Goal: Task Accomplishment & Management: Manage account settings

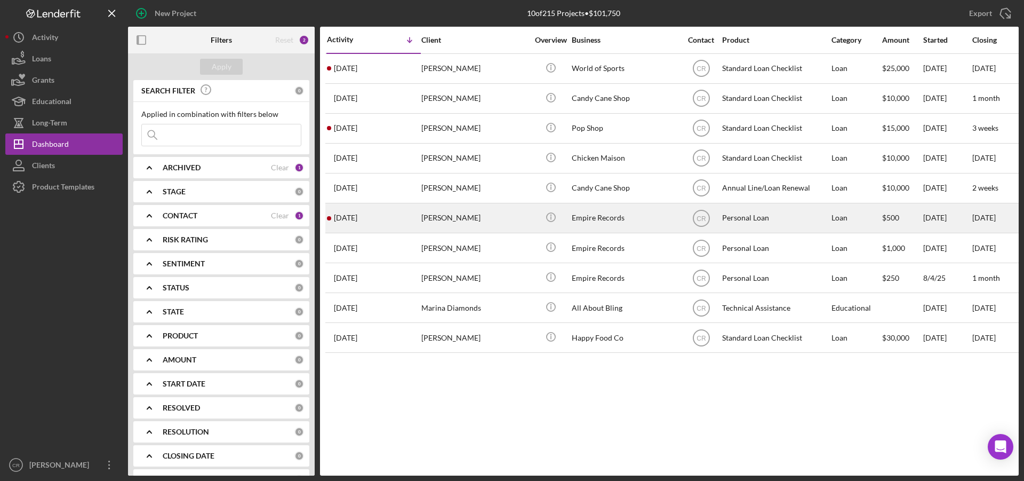
click at [605, 212] on div "Empire Records" at bounding box center [625, 218] width 107 height 28
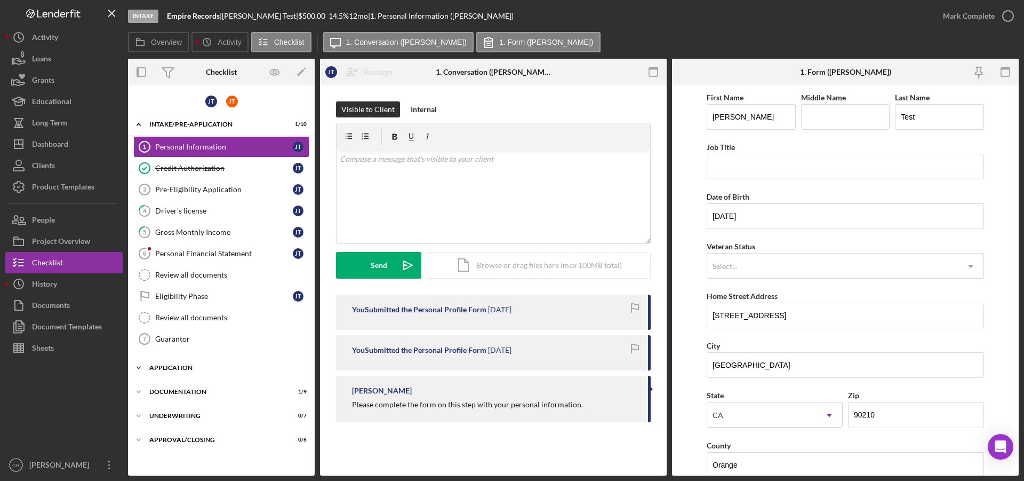
click at [166, 362] on div "Icon/Expander Application 0 / 4" at bounding box center [221, 367] width 187 height 21
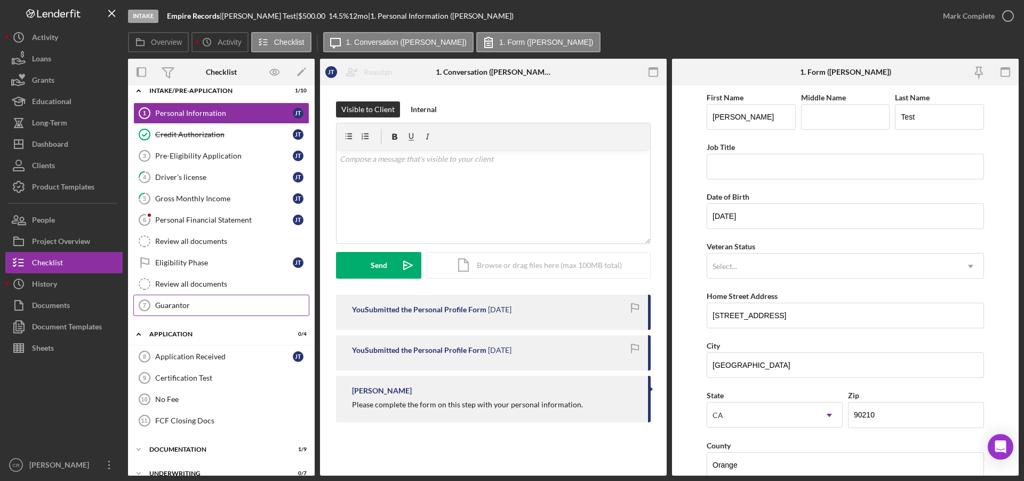
scroll to position [72, 0]
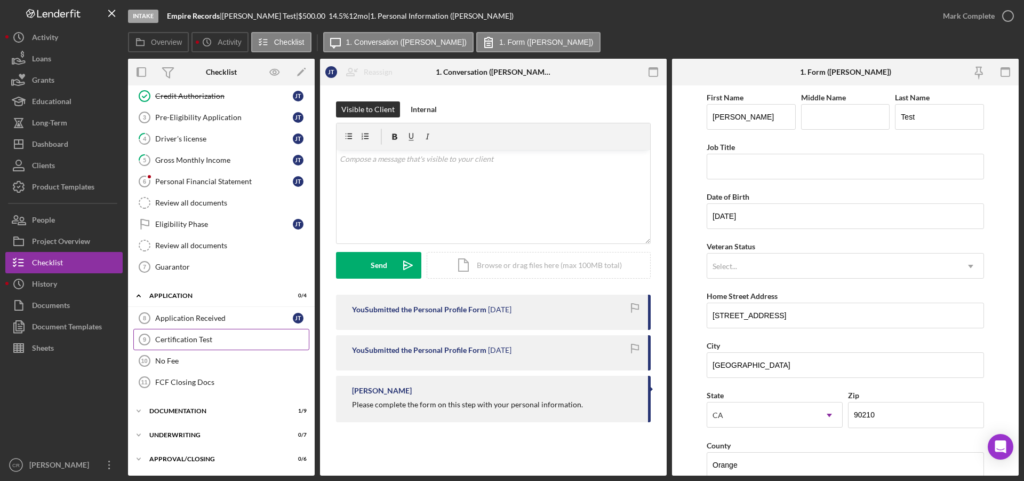
click at [203, 339] on div "Certification Test" at bounding box center [232, 339] width 154 height 9
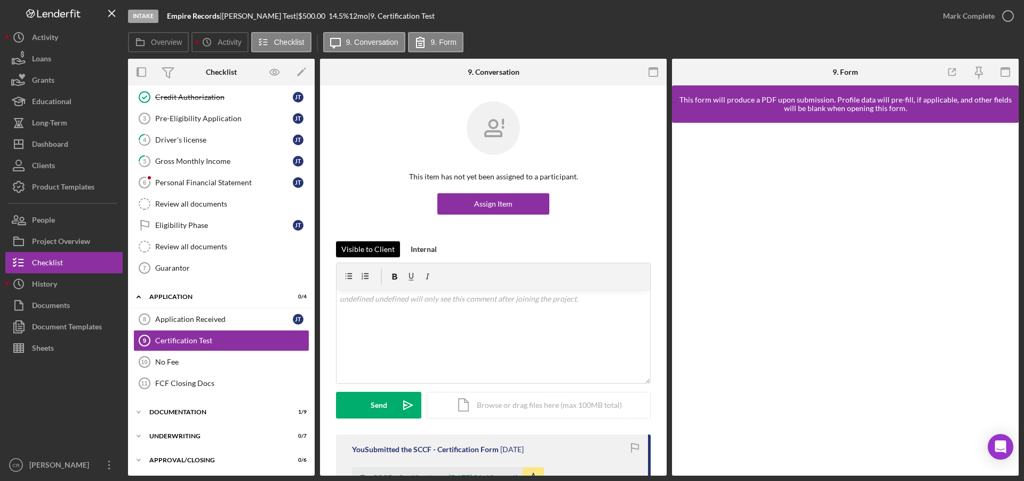
scroll to position [72, 0]
click at [177, 406] on div "Icon/Expander Documentation 1 / 9" at bounding box center [221, 410] width 187 height 21
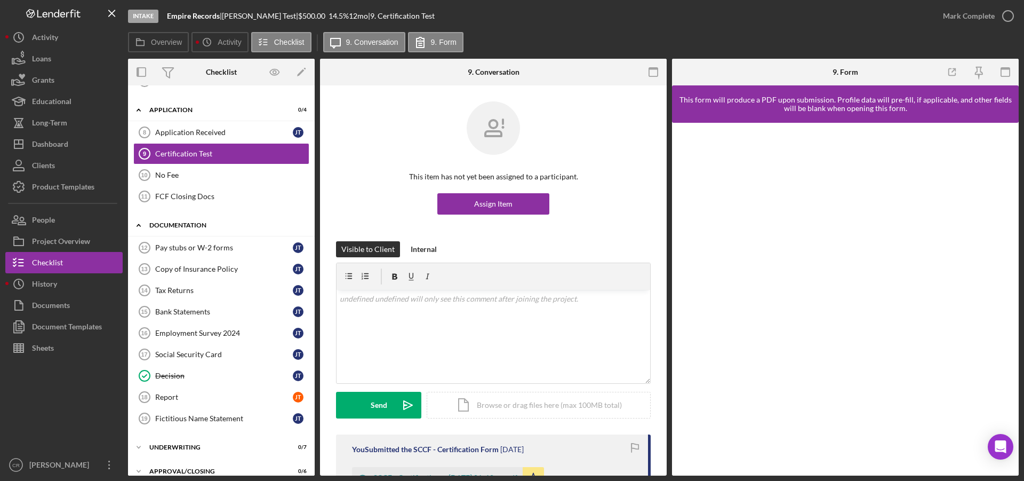
scroll to position [270, 0]
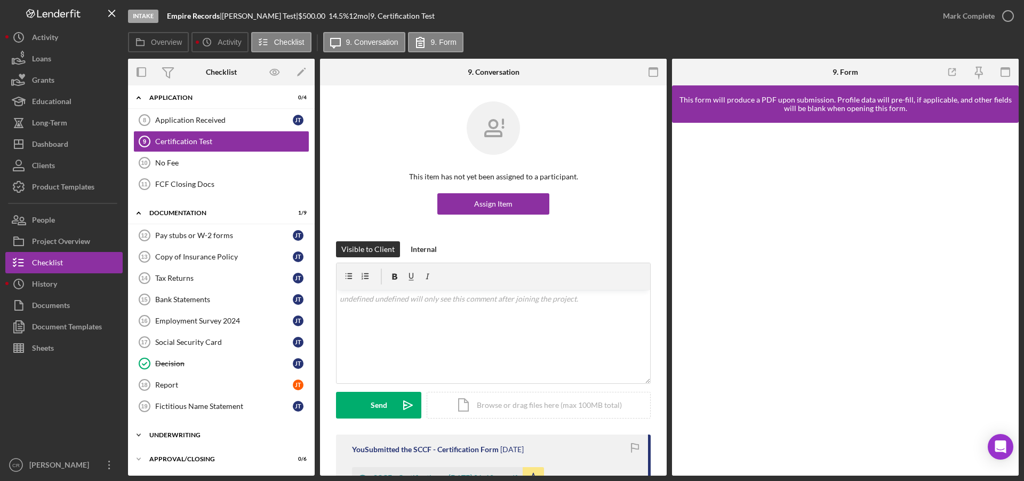
click at [194, 433] on div "Underwriting" at bounding box center [225, 435] width 152 height 6
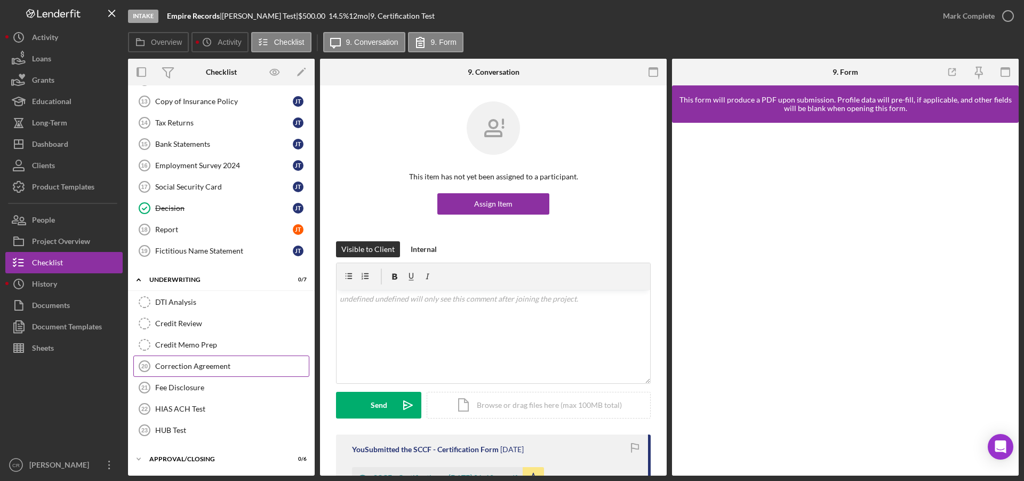
click at [207, 364] on div "Correction Agreement" at bounding box center [232, 366] width 154 height 9
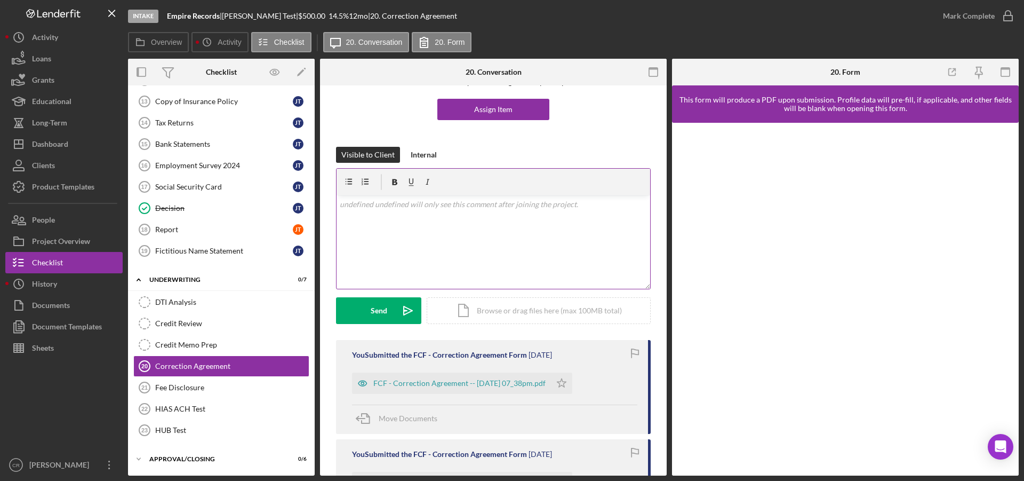
scroll to position [225, 0]
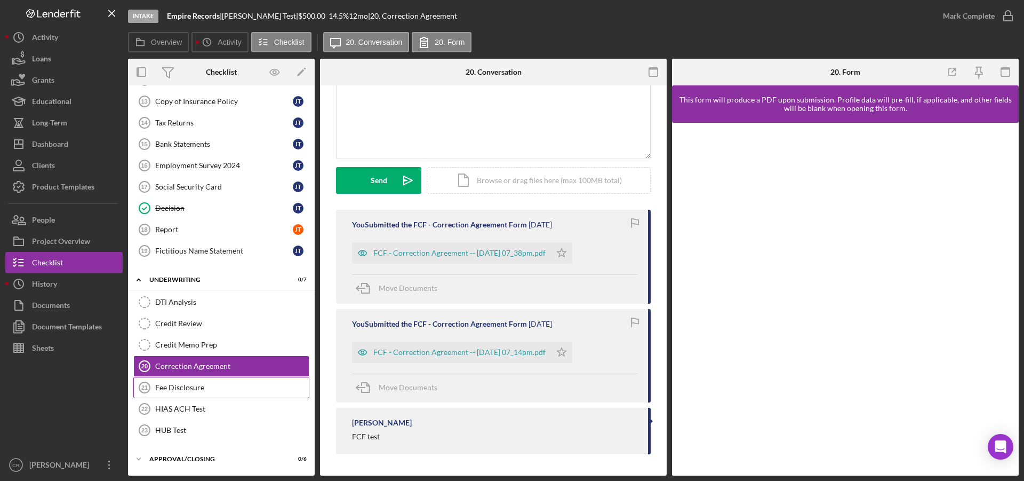
click at [171, 387] on div "Fee Disclosure" at bounding box center [232, 387] width 154 height 9
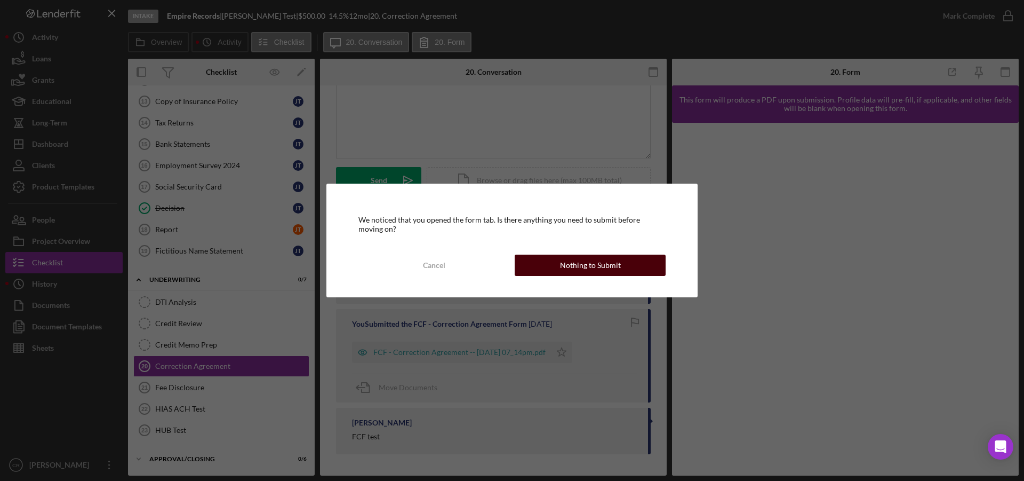
click at [550, 267] on button "Nothing to Submit" at bounding box center [590, 264] width 151 height 21
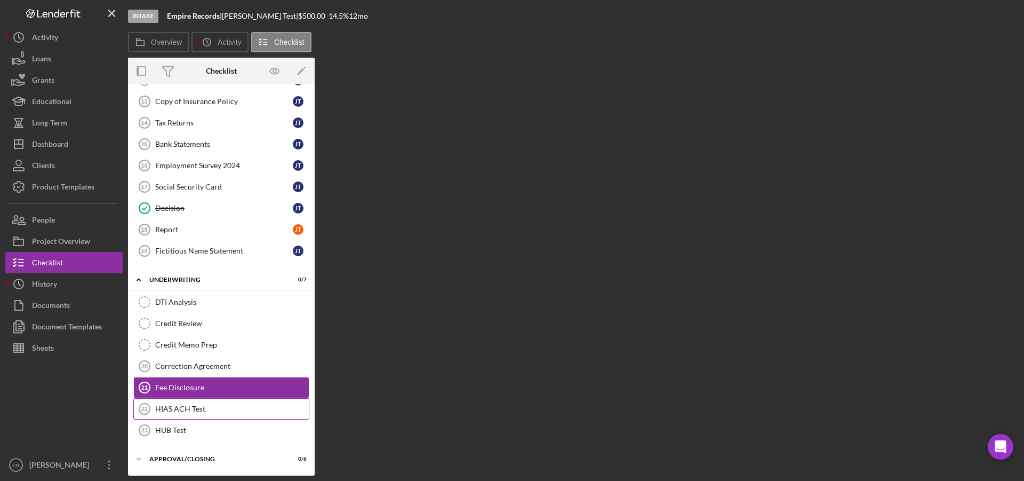
scroll to position [425, 0]
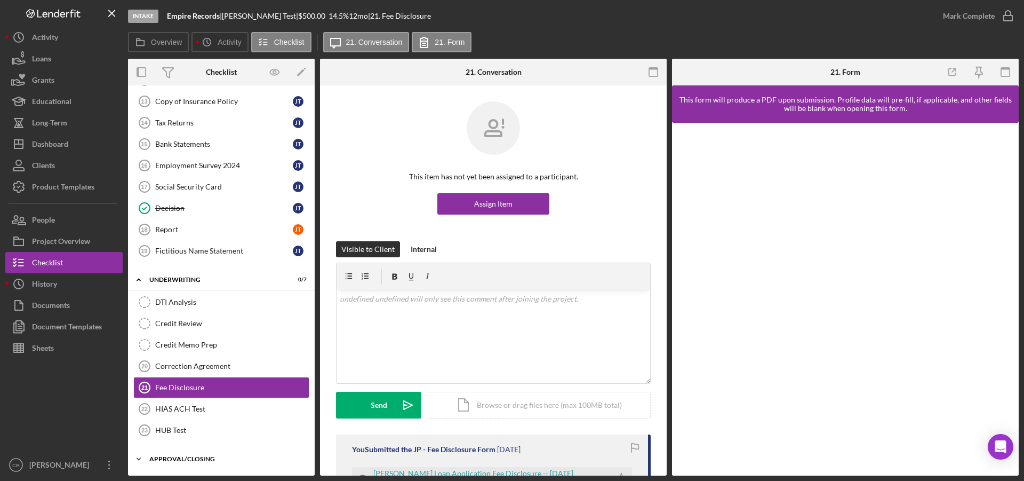
click at [186, 459] on div "Approval/Closing" at bounding box center [225, 459] width 152 height 6
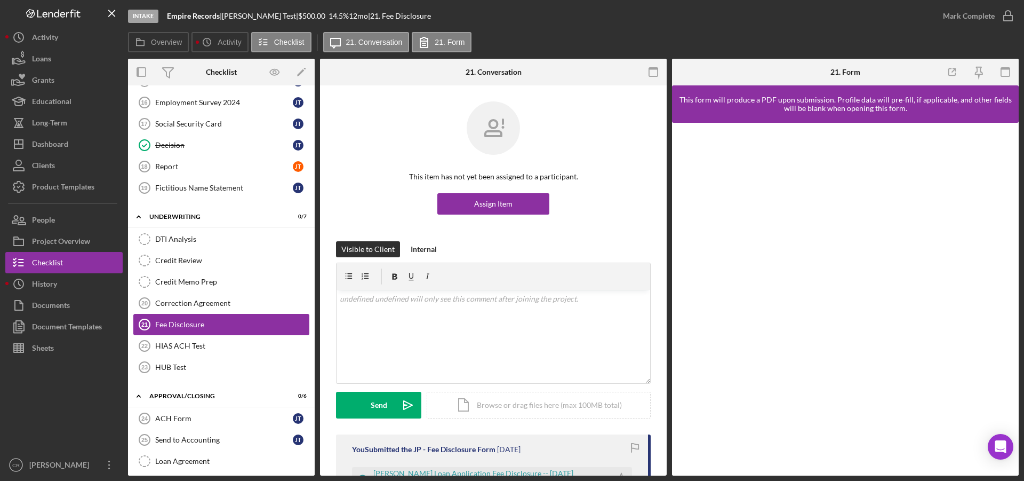
scroll to position [559, 0]
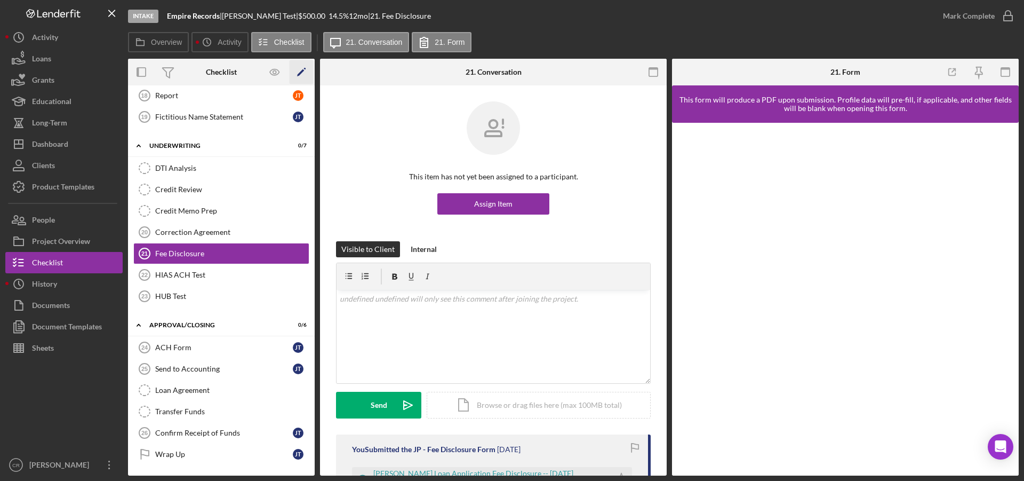
click at [303, 74] on icon "Icon/Edit" at bounding box center [302, 72] width 24 height 24
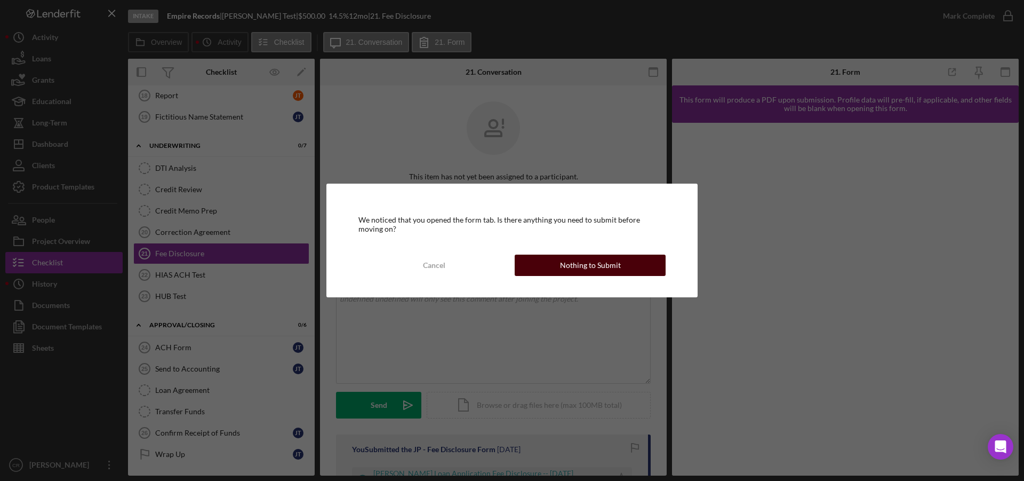
click at [556, 266] on button "Nothing to Submit" at bounding box center [590, 264] width 151 height 21
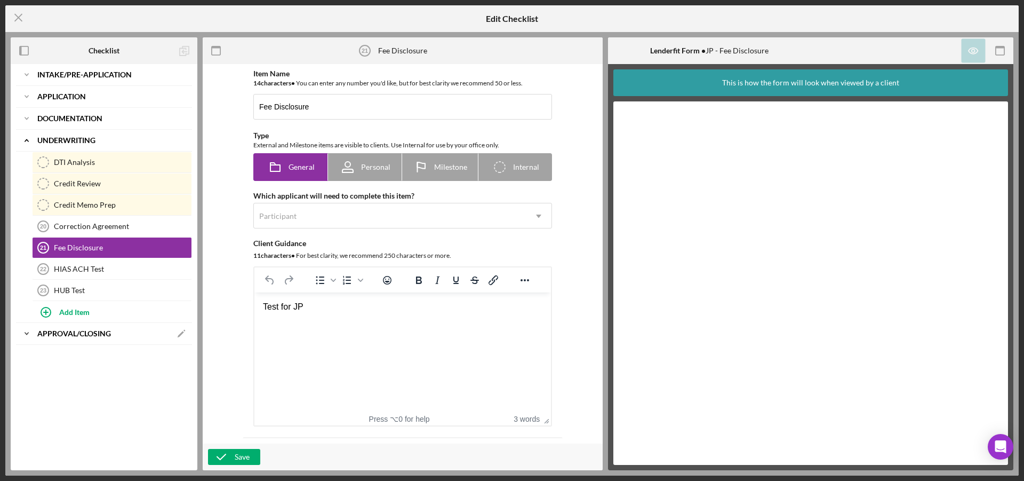
click at [73, 334] on b "Approval/Closing" at bounding box center [74, 333] width 74 height 6
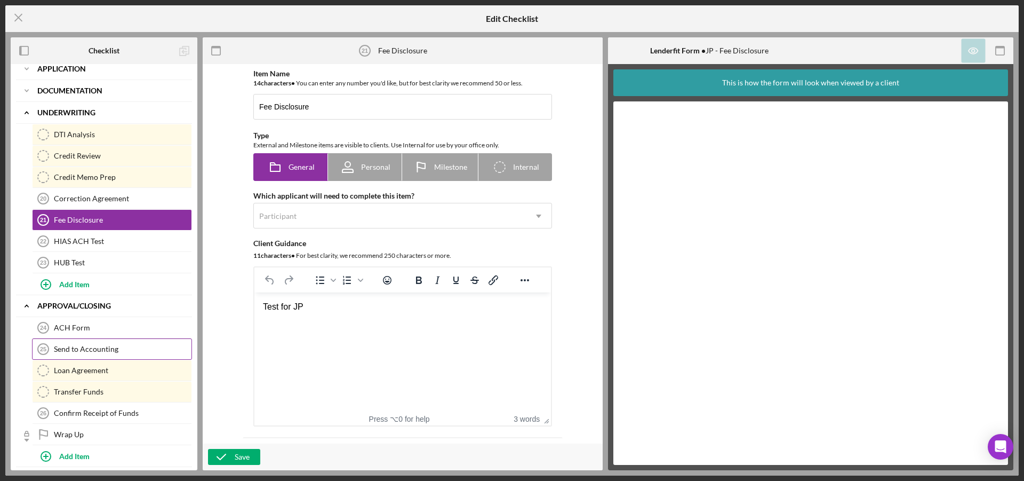
scroll to position [51, 0]
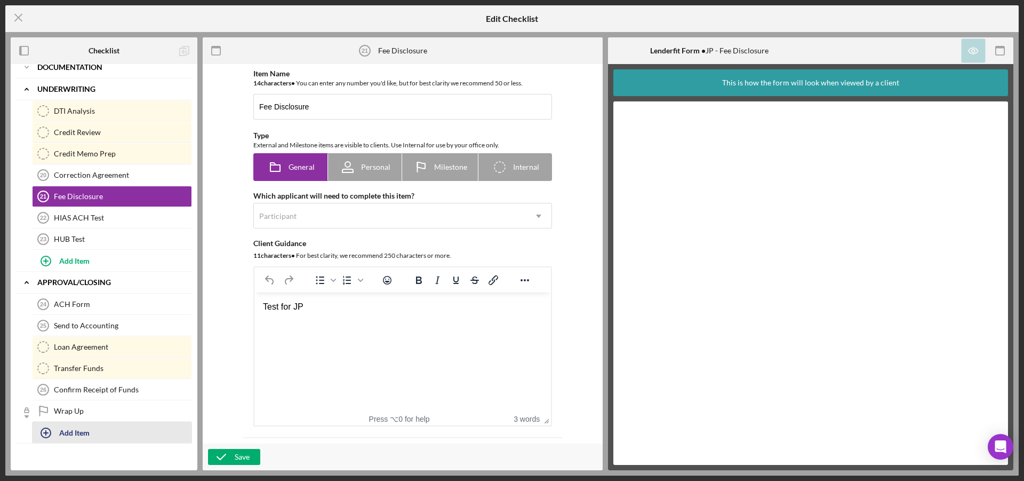
click at [78, 429] on div "Add Item" at bounding box center [74, 432] width 30 height 20
click at [105, 438] on div "Item Title Required" at bounding box center [112, 443] width 160 height 32
type input "NuProject"
click at [184, 462] on div "Cancel" at bounding box center [175, 461] width 22 height 16
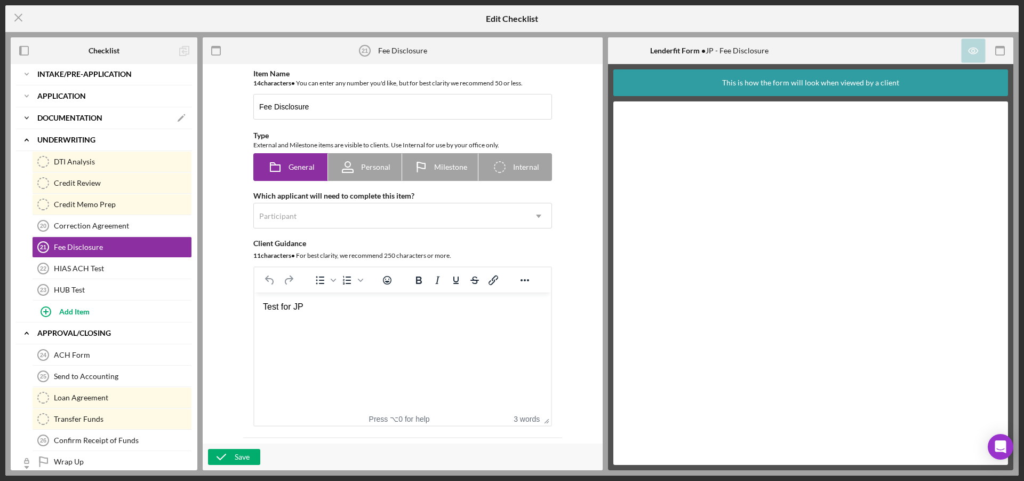
scroll to position [0, 0]
click at [74, 118] on b "Documentation" at bounding box center [69, 118] width 65 height 6
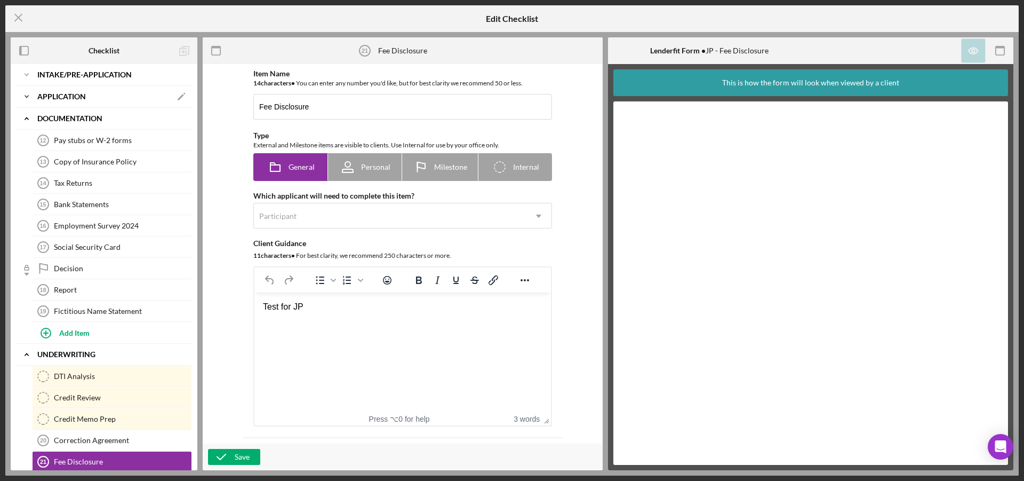
click at [76, 96] on b "Application" at bounding box center [61, 96] width 49 height 6
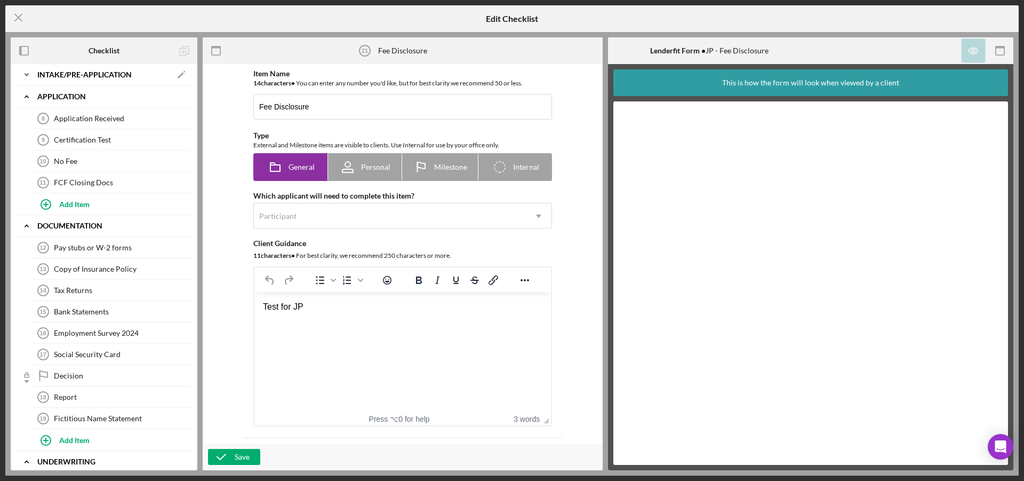
click at [98, 75] on b "Intake/Pre-application" at bounding box center [84, 74] width 94 height 6
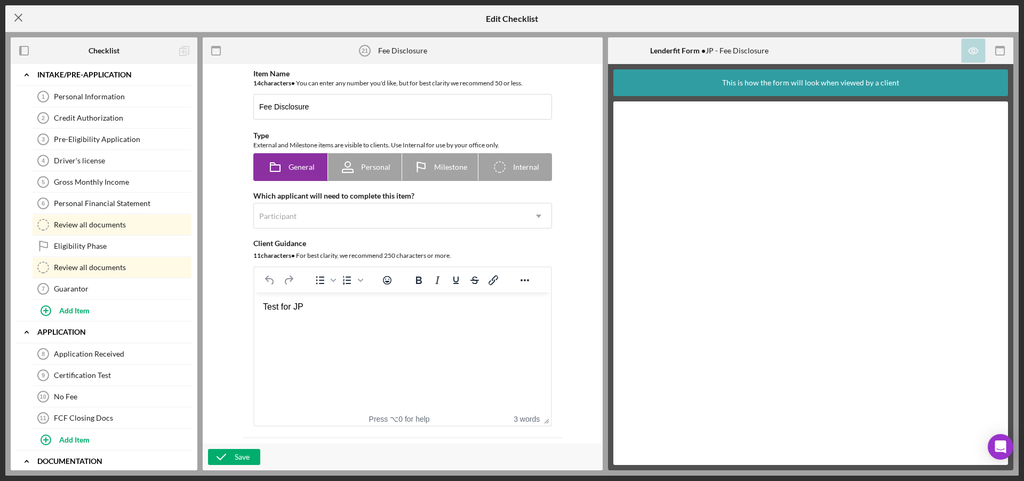
click at [15, 17] on icon "Icon/Menu Close" at bounding box center [18, 17] width 27 height 27
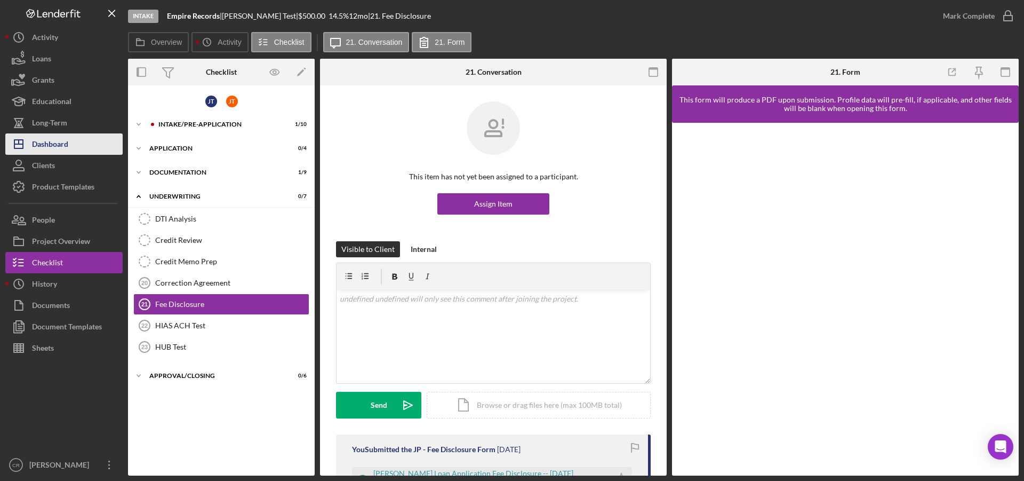
click at [65, 144] on div "Dashboard" at bounding box center [50, 145] width 36 height 24
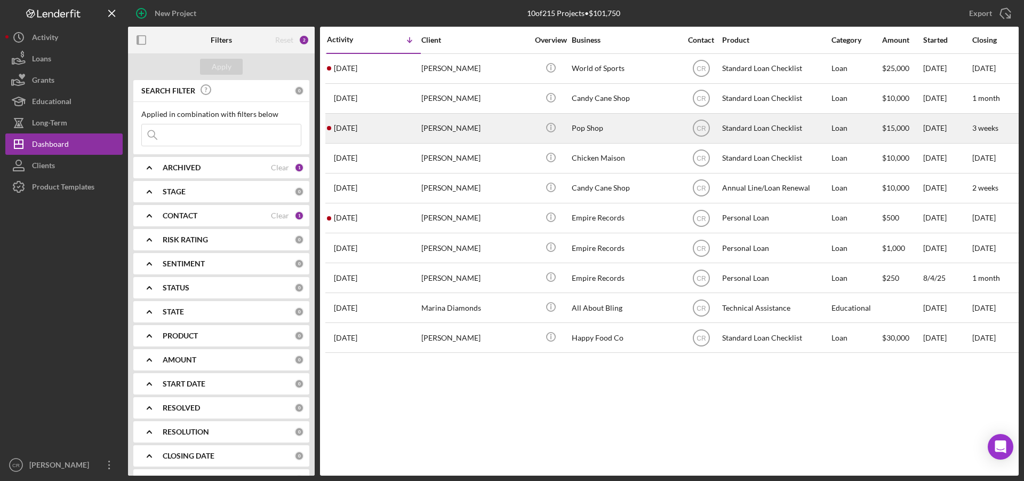
click at [429, 125] on div "[PERSON_NAME]" at bounding box center [474, 128] width 107 height 28
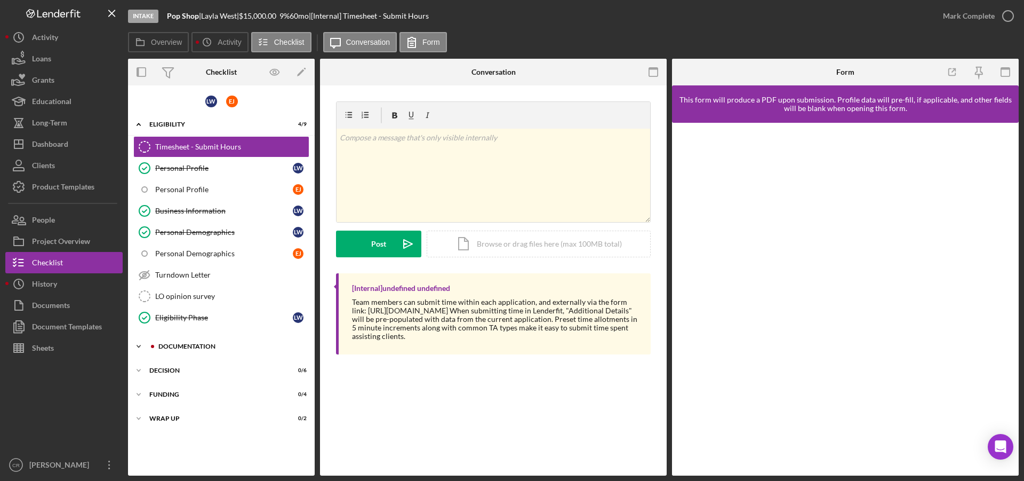
click at [209, 349] on div "Icon/Expander Documentation 0 / 32" at bounding box center [221, 346] width 187 height 21
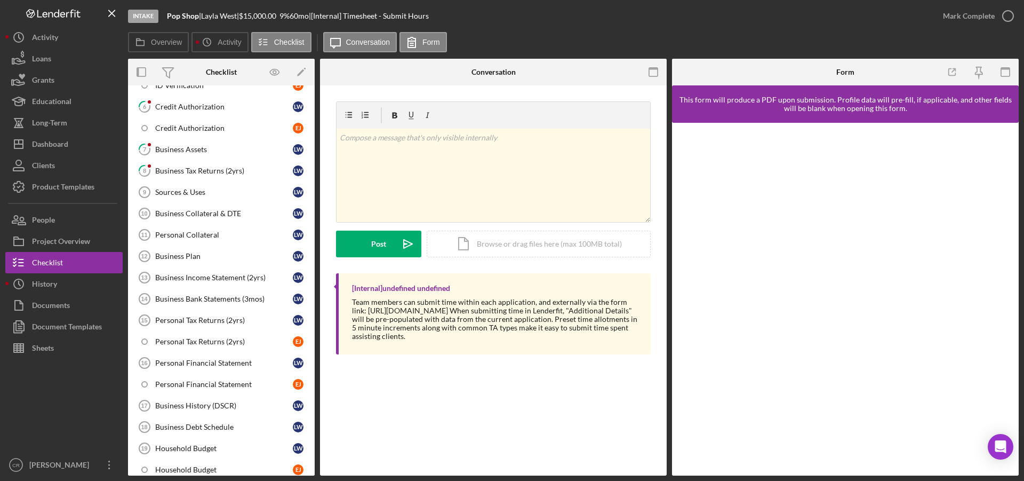
scroll to position [648, 0]
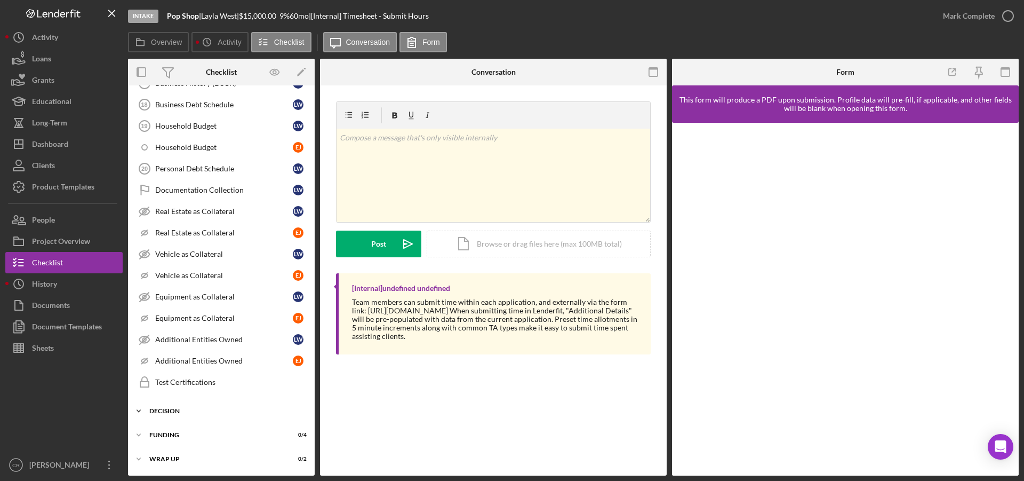
click at [178, 407] on div "Icon/Expander Decision 0 / 6" at bounding box center [221, 410] width 187 height 21
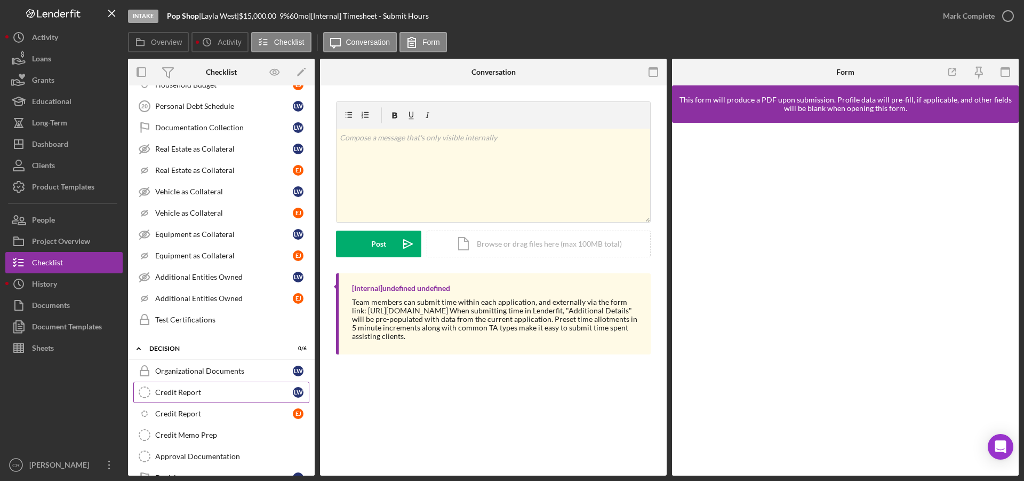
scroll to position [782, 0]
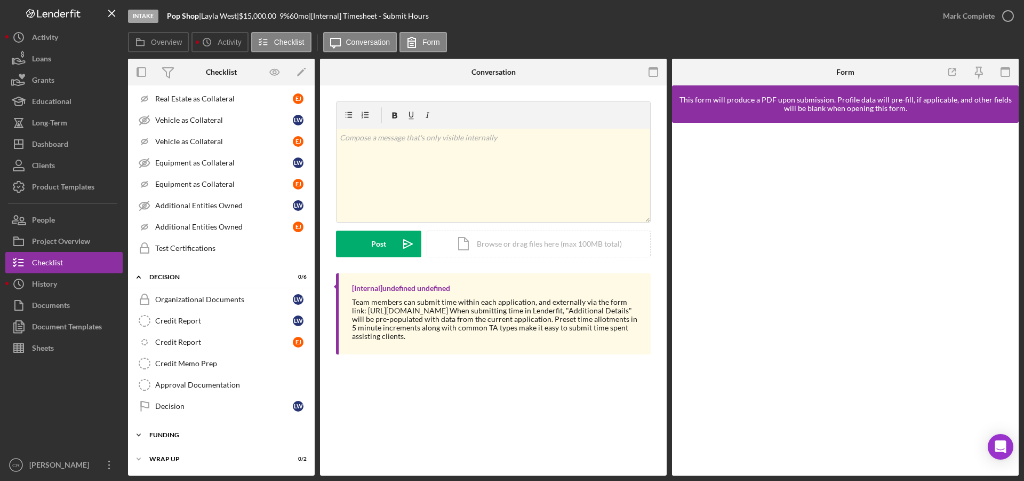
click at [179, 435] on div "Funding" at bounding box center [225, 435] width 152 height 6
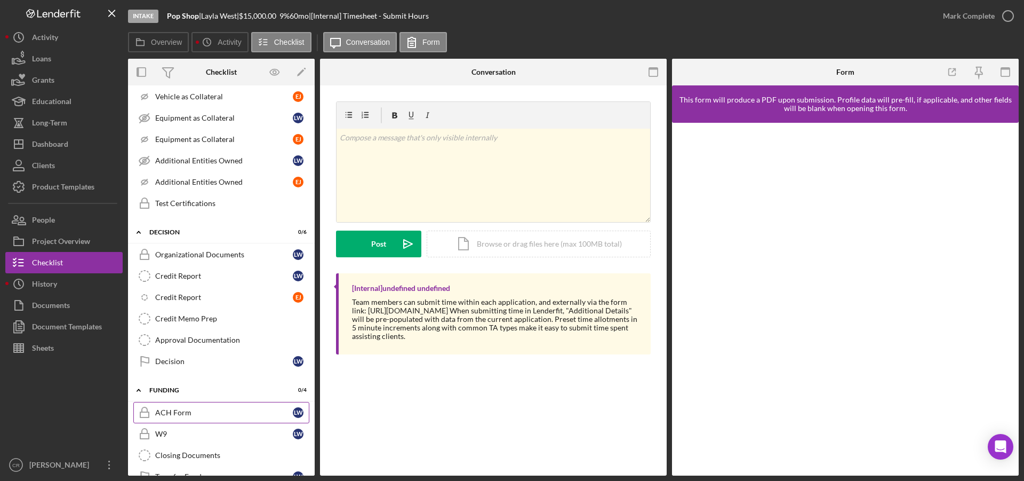
scroll to position [873, 0]
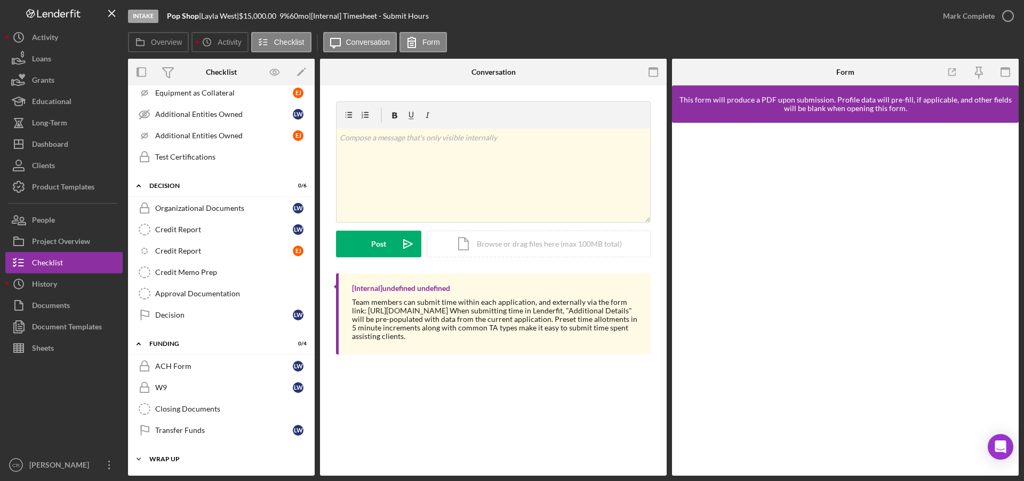
click at [181, 459] on div "Wrap up" at bounding box center [225, 459] width 152 height 6
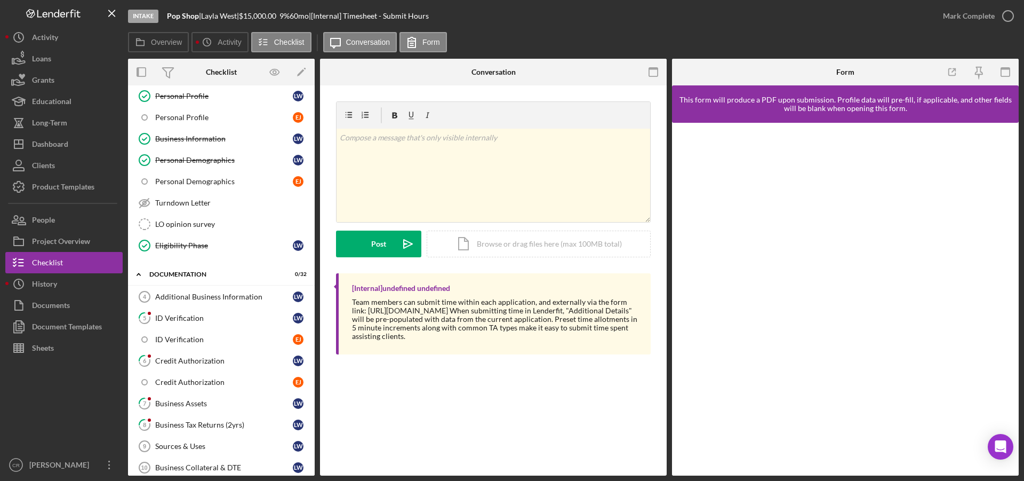
scroll to position [0, 0]
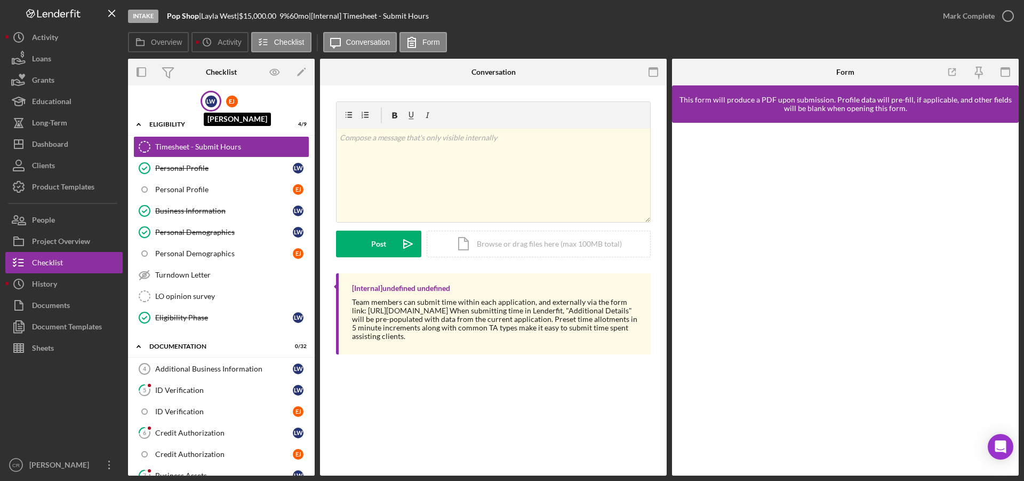
click at [208, 100] on div "[PERSON_NAME]" at bounding box center [211, 101] width 12 height 12
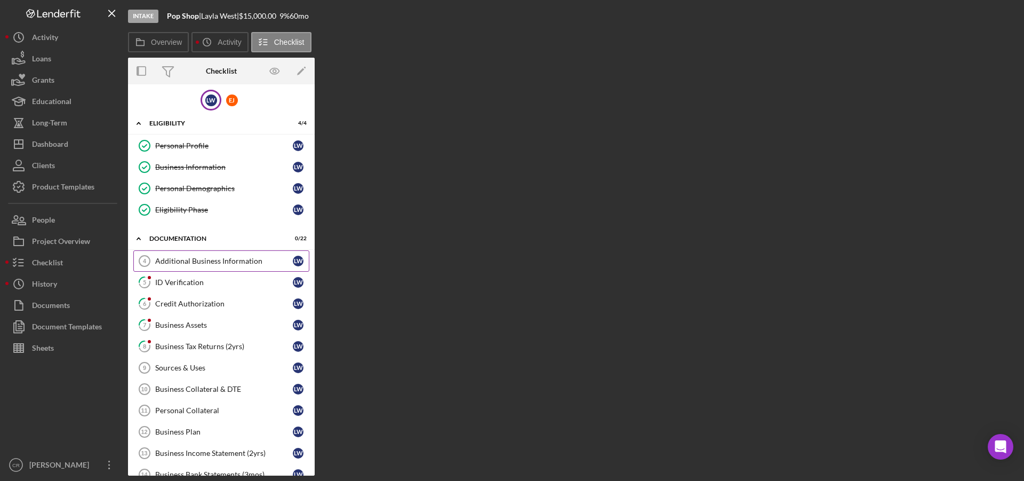
click at [202, 265] on link "Additional Business Information 4 Additional Business Information [PERSON_NAME]" at bounding box center [221, 260] width 176 height 21
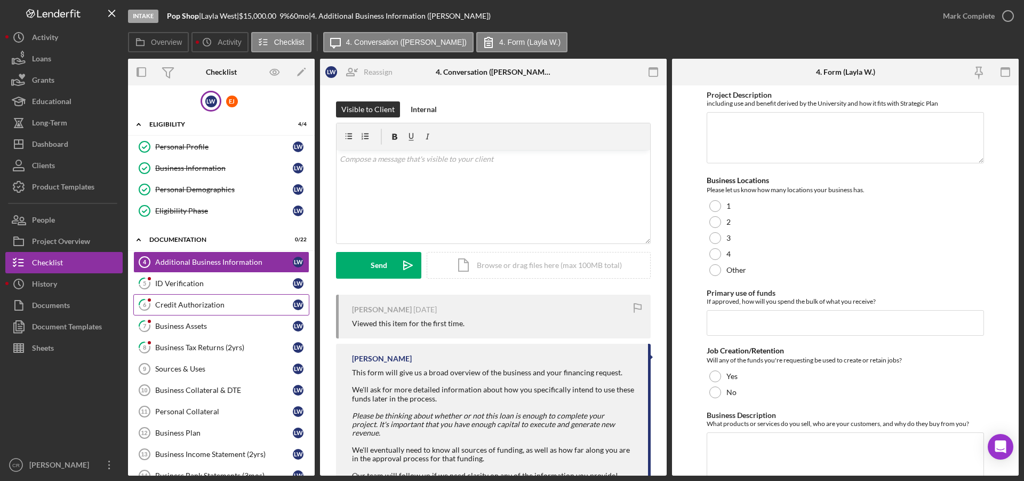
click at [202, 303] on div "Credit Authorization" at bounding box center [224, 304] width 138 height 9
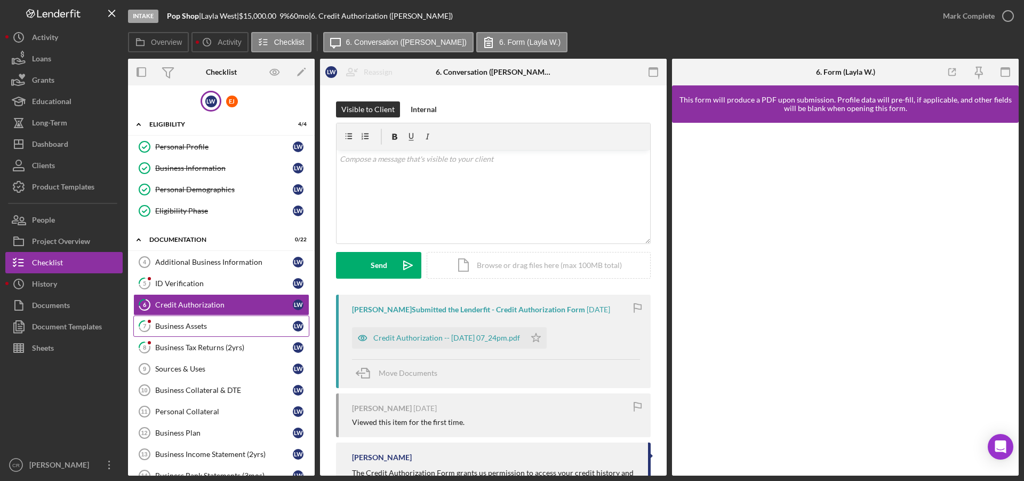
click at [200, 327] on div "Business Assets" at bounding box center [224, 326] width 138 height 9
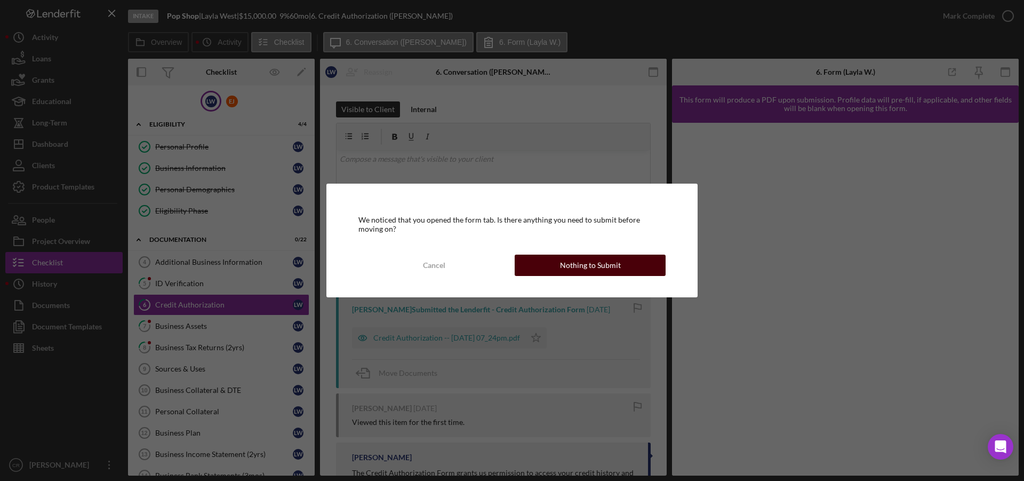
click at [587, 271] on div "Nothing to Submit" at bounding box center [590, 264] width 61 height 21
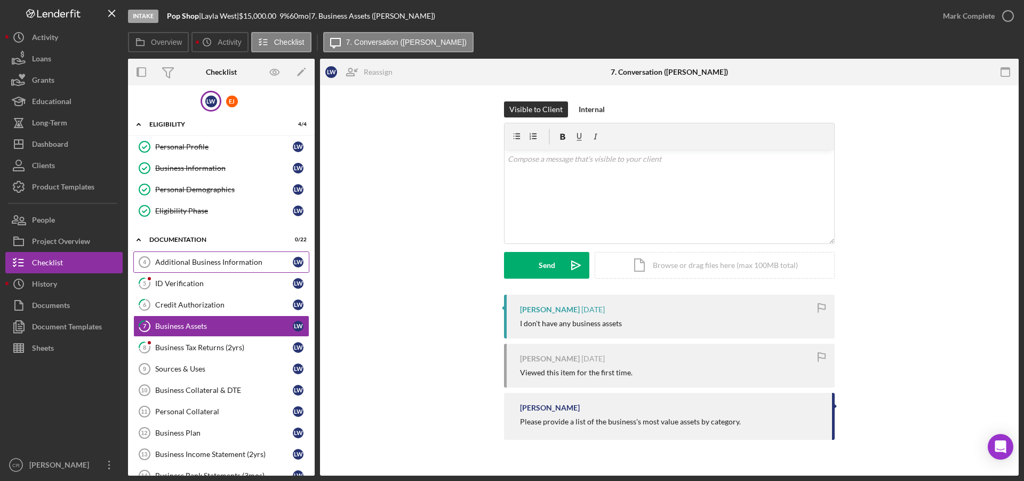
click at [235, 258] on div "Additional Business Information" at bounding box center [224, 262] width 138 height 9
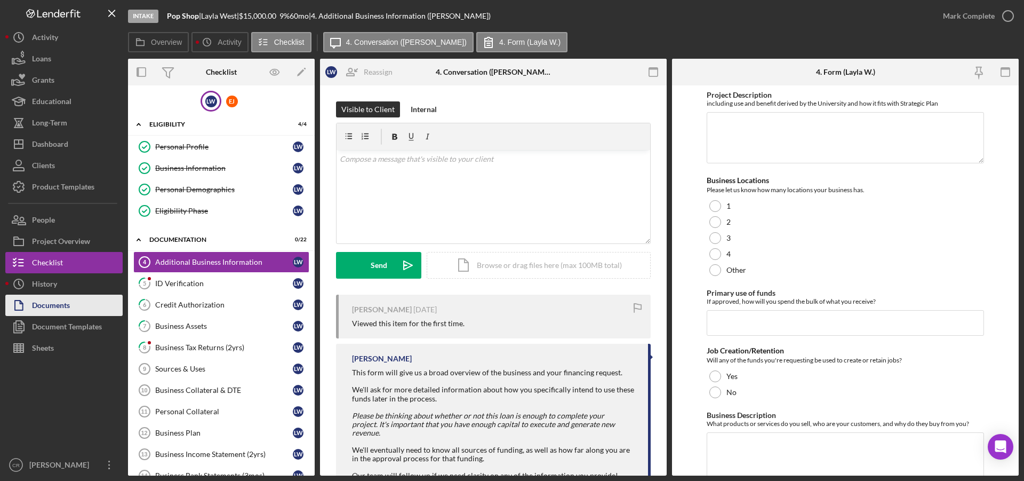
click at [73, 304] on button "Documents" at bounding box center [63, 304] width 117 height 21
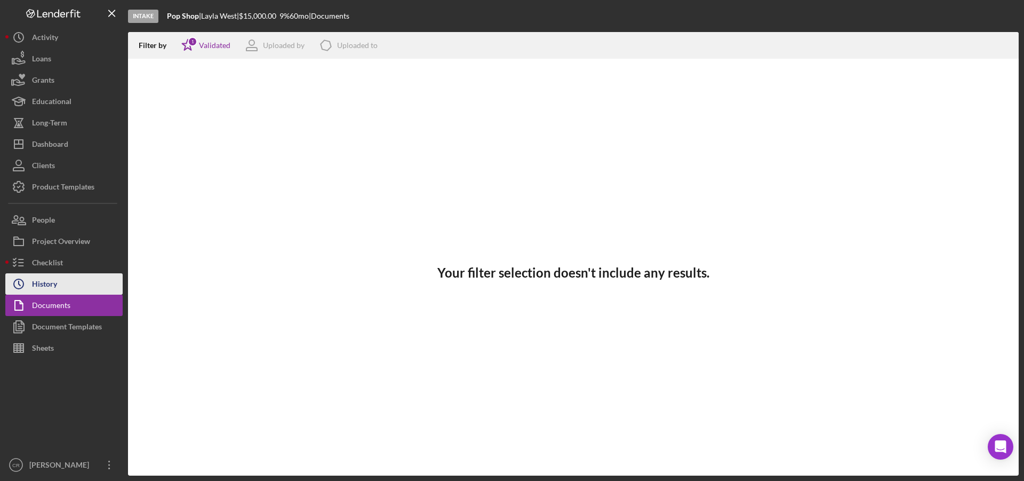
click at [71, 288] on button "Icon/History History" at bounding box center [63, 283] width 117 height 21
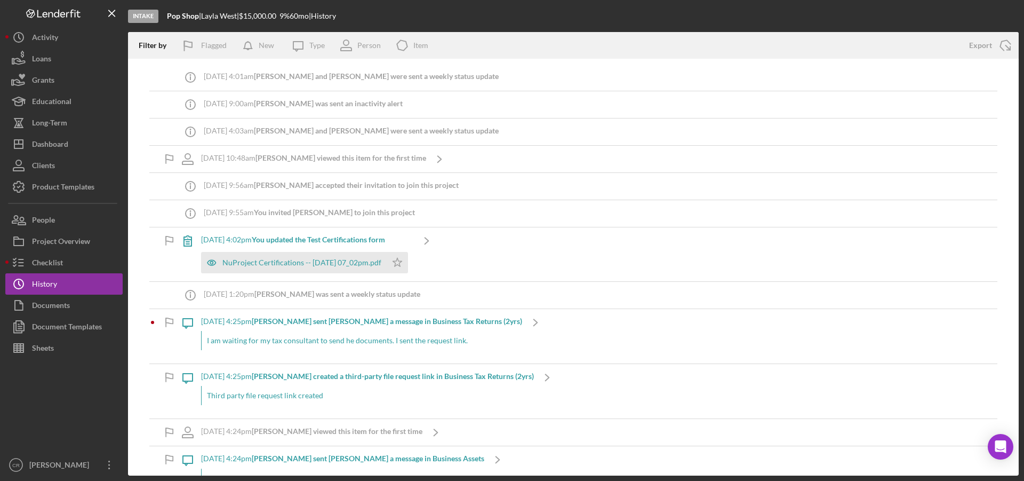
click at [336, 239] on b "You updated the Test Certifications form" at bounding box center [318, 239] width 133 height 9
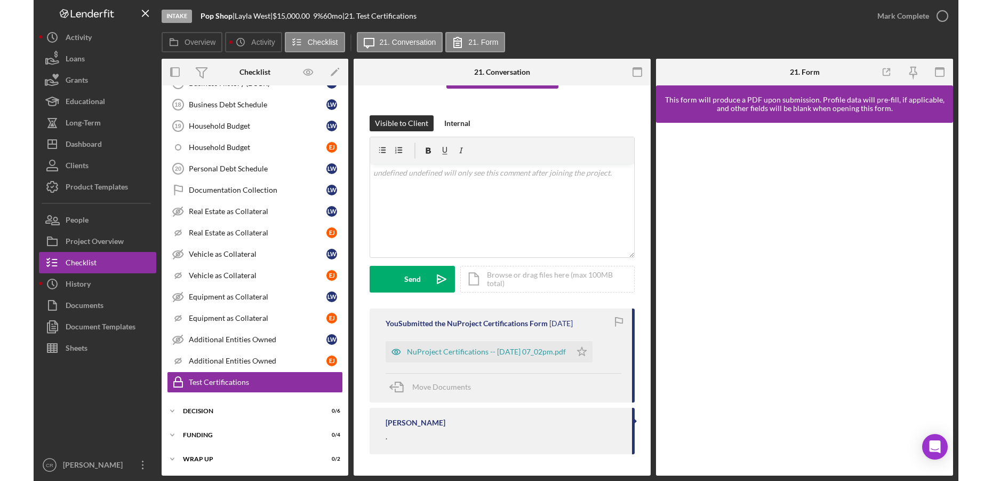
scroll to position [126, 0]
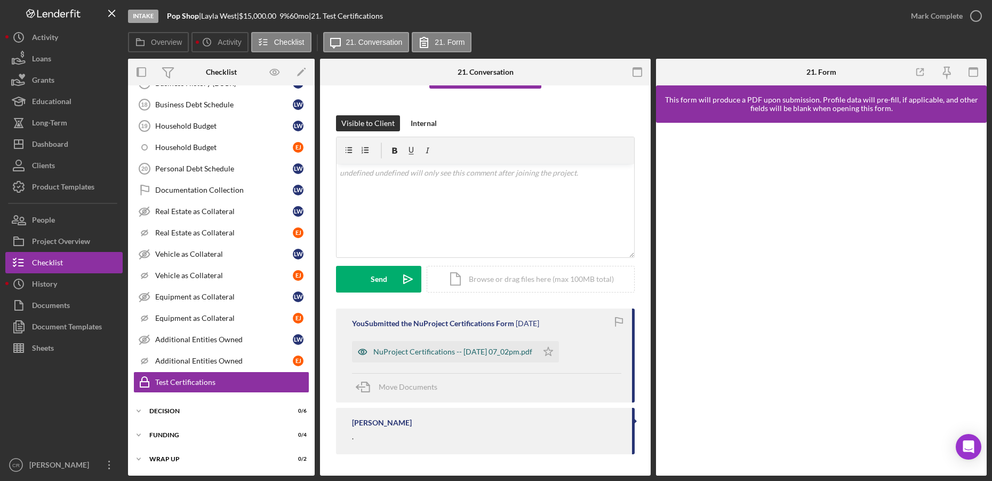
click at [484, 348] on div "NuProject Certifications -- [DATE] 07_02pm.pdf" at bounding box center [452, 351] width 159 height 9
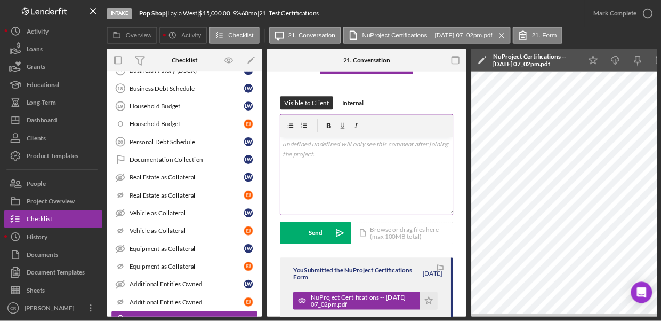
scroll to position [138, 0]
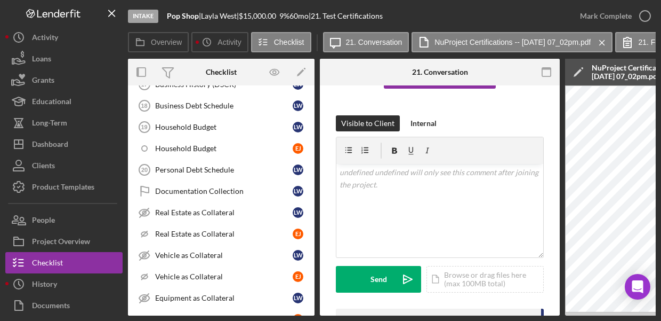
drag, startPoint x: 330, startPoint y: 310, endPoint x: 411, endPoint y: 308, distance: 81.1
click at [411, 308] on div "This item has not yet been assigned to a participant. Assign Item Visible to Cl…" at bounding box center [440, 215] width 240 height 536
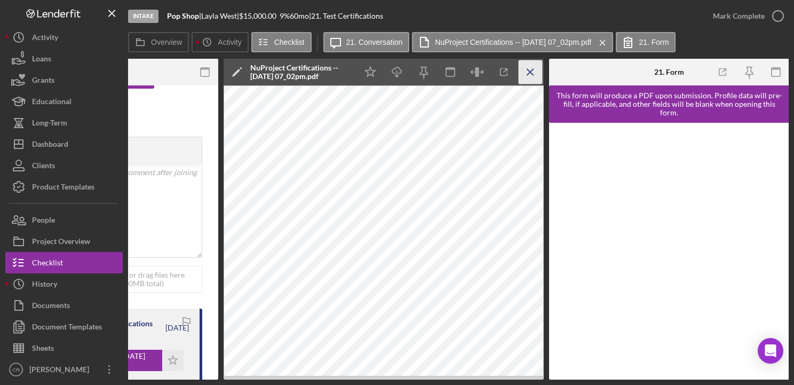
click at [530, 75] on icon "Icon/Menu Close" at bounding box center [530, 72] width 24 height 24
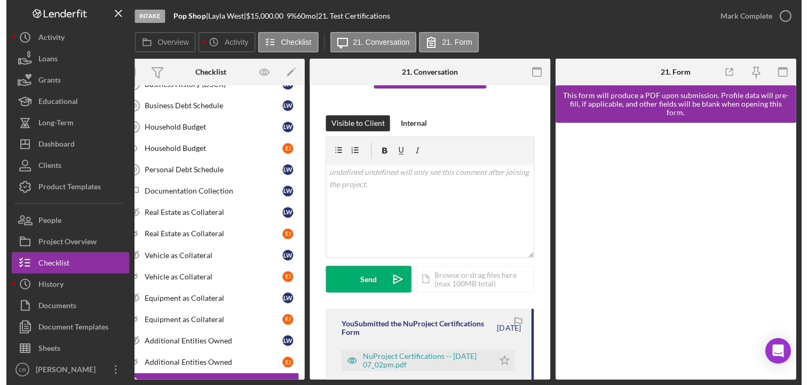
scroll to position [0, 17]
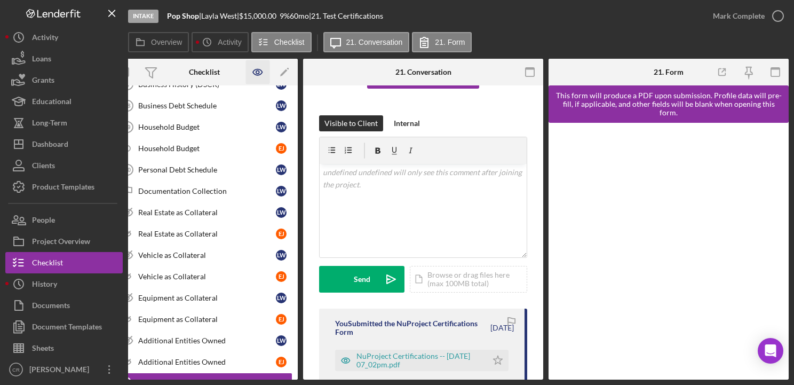
click at [254, 77] on icon "button" at bounding box center [258, 72] width 24 height 24
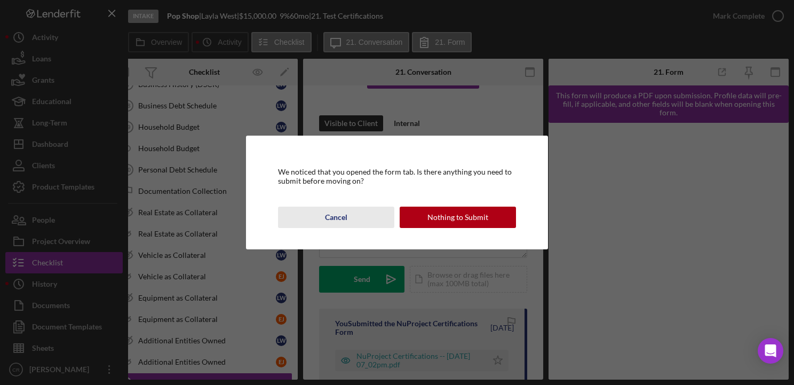
click at [361, 218] on button "Cancel" at bounding box center [336, 216] width 116 height 21
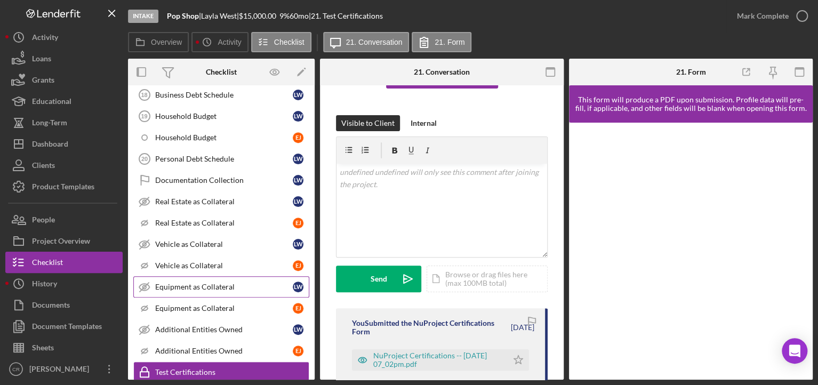
scroll to position [465, 0]
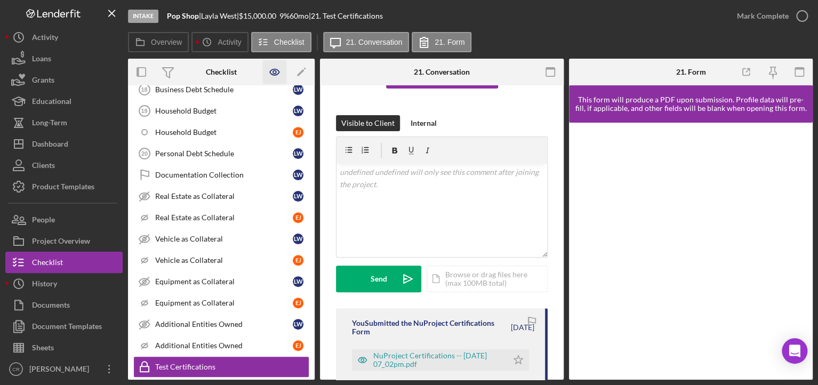
click at [269, 73] on icon "button" at bounding box center [275, 72] width 24 height 24
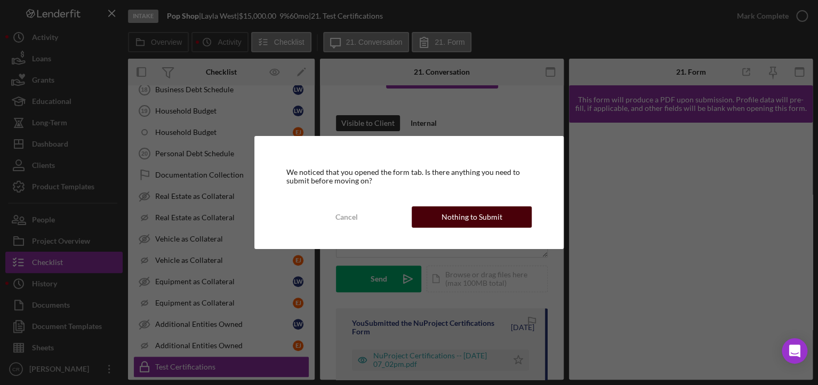
click at [445, 218] on div "Nothing to Submit" at bounding box center [472, 216] width 61 height 21
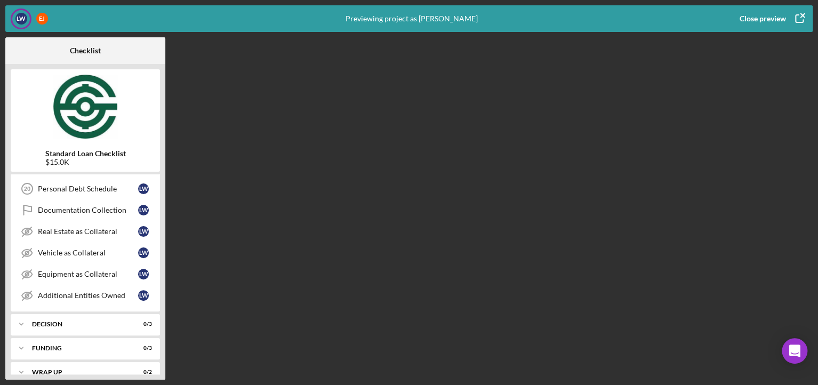
scroll to position [393, 0]
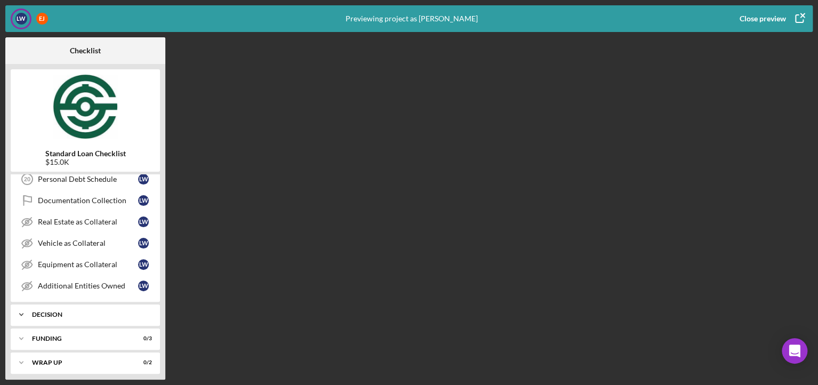
click at [63, 312] on div "Decision" at bounding box center [89, 315] width 115 height 6
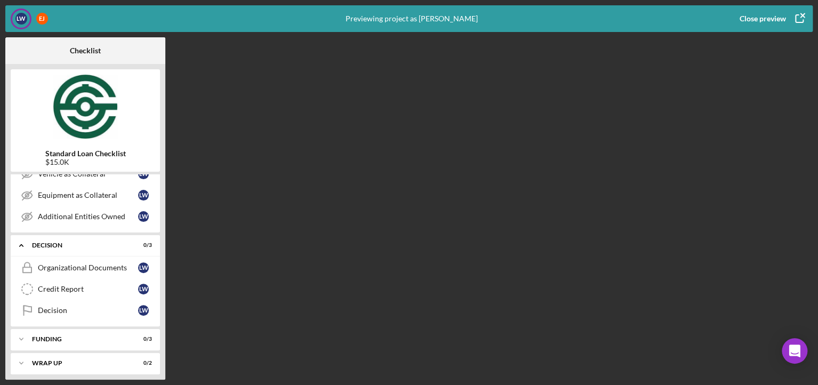
click at [753, 14] on div "Close preview" at bounding box center [763, 18] width 46 height 21
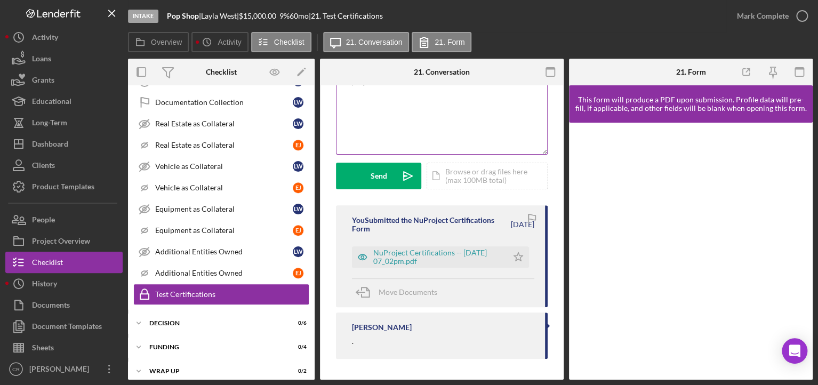
scroll to position [241, 0]
click at [387, 256] on div "NuProject Certifications -- [DATE] 07_02pm.pdf" at bounding box center [437, 257] width 129 height 17
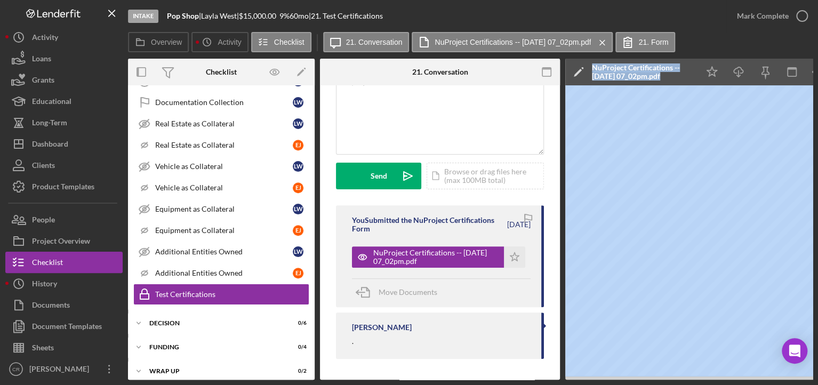
drag, startPoint x: 547, startPoint y: 379, endPoint x: 629, endPoint y: 377, distance: 82.7
click at [631, 377] on div "Overview Internal Workflow Stage Intake Icon/Dropdown Arrow Archive (can unarch…" at bounding box center [470, 219] width 685 height 321
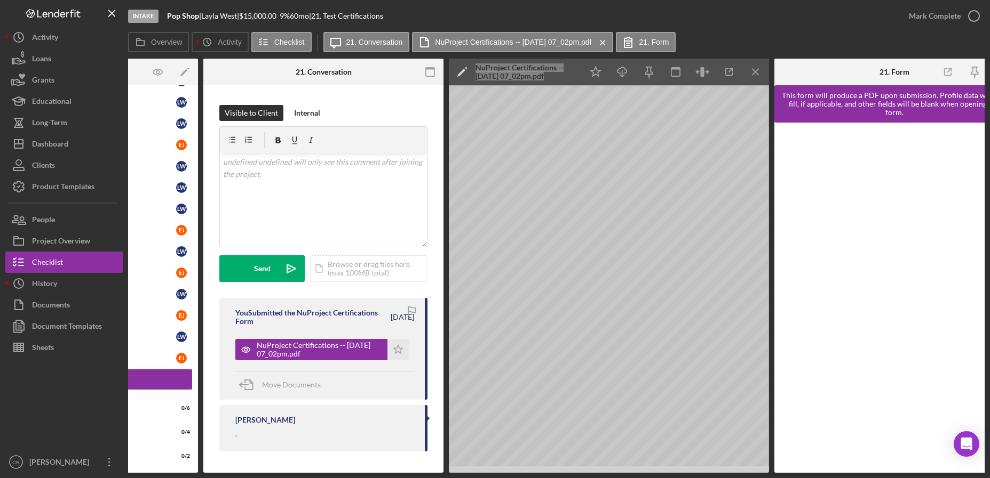
scroll to position [151, 0]
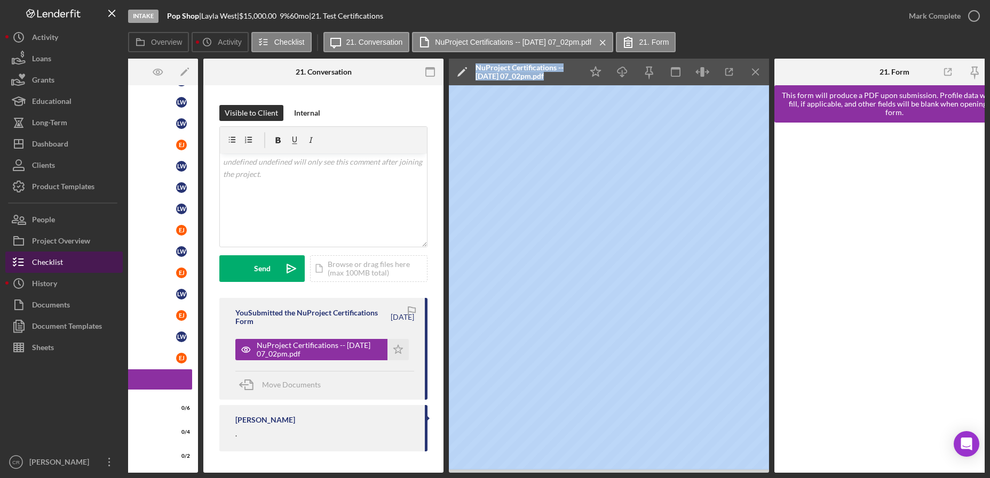
click at [53, 262] on div "Checklist" at bounding box center [47, 264] width 31 height 24
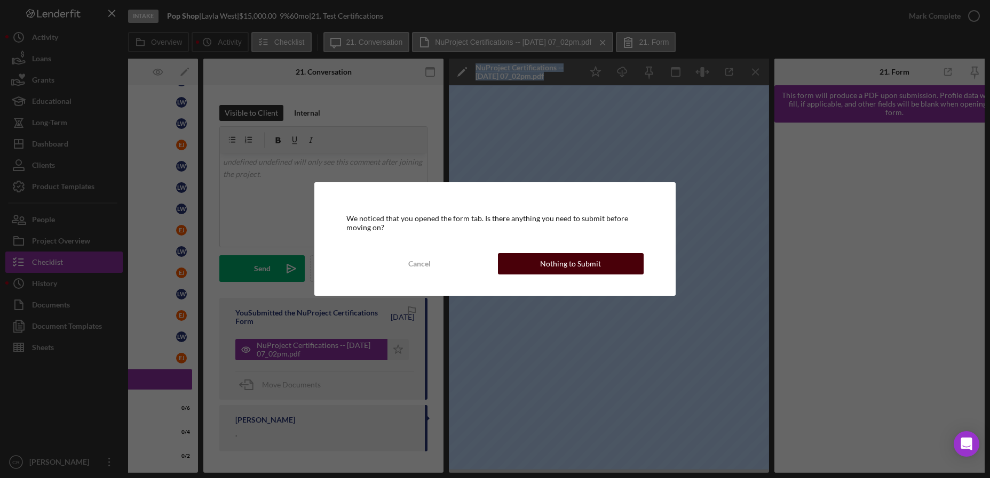
click at [571, 270] on div "Nothing to Submit" at bounding box center [570, 263] width 61 height 21
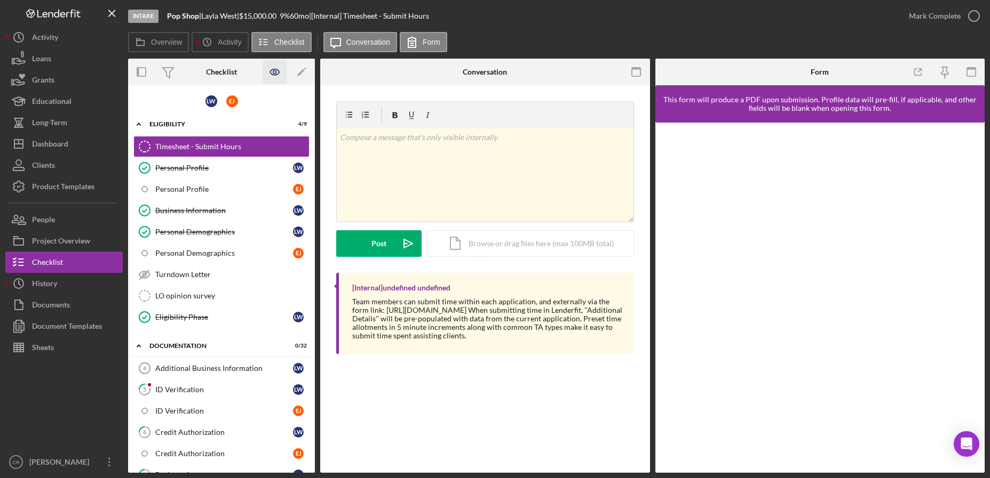
click at [276, 73] on icon "button" at bounding box center [275, 72] width 24 height 24
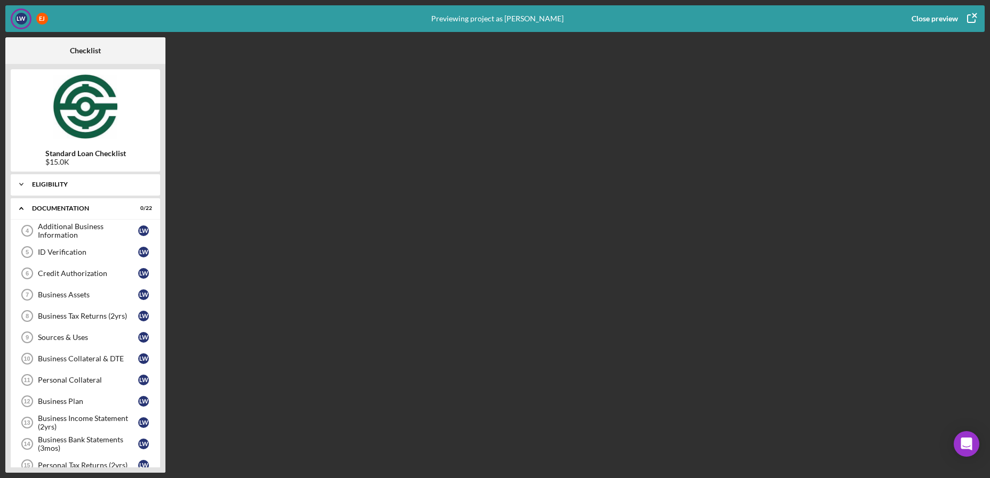
click at [75, 187] on div "Eligibility" at bounding box center [89, 184] width 115 height 6
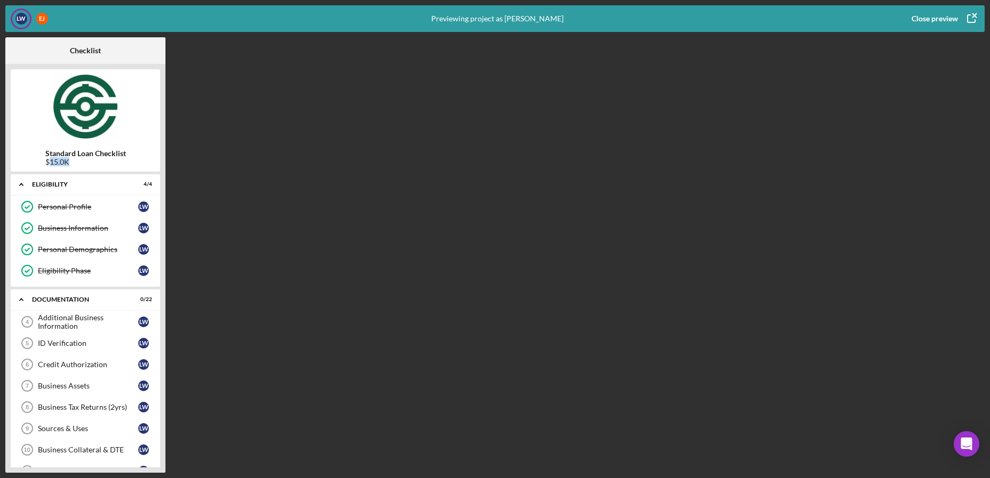
drag, startPoint x: 62, startPoint y: 166, endPoint x: 73, endPoint y: 166, distance: 10.7
click at [73, 166] on div "$15.0K" at bounding box center [85, 162] width 81 height 9
click at [88, 212] on div "Personal Profile Personal Profile [PERSON_NAME]" at bounding box center [85, 206] width 139 height 21
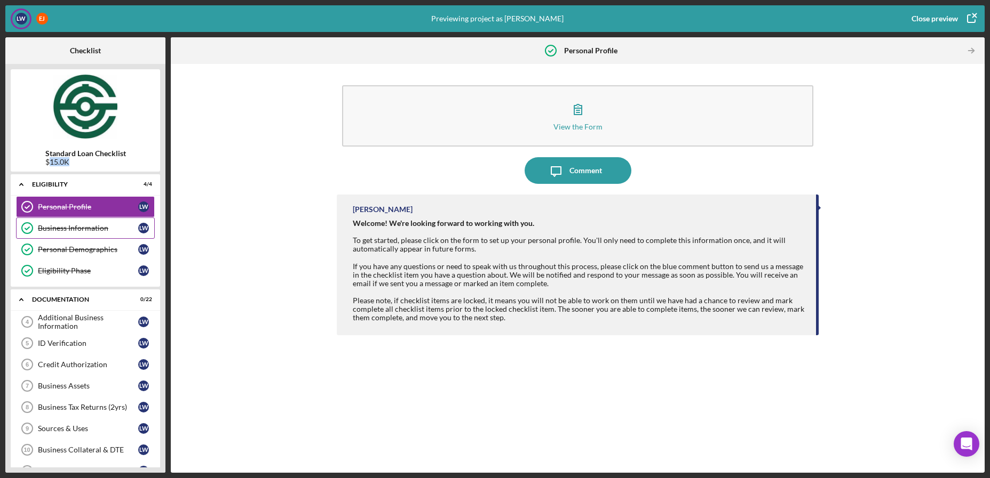
click at [93, 227] on div "Business Information" at bounding box center [88, 228] width 100 height 9
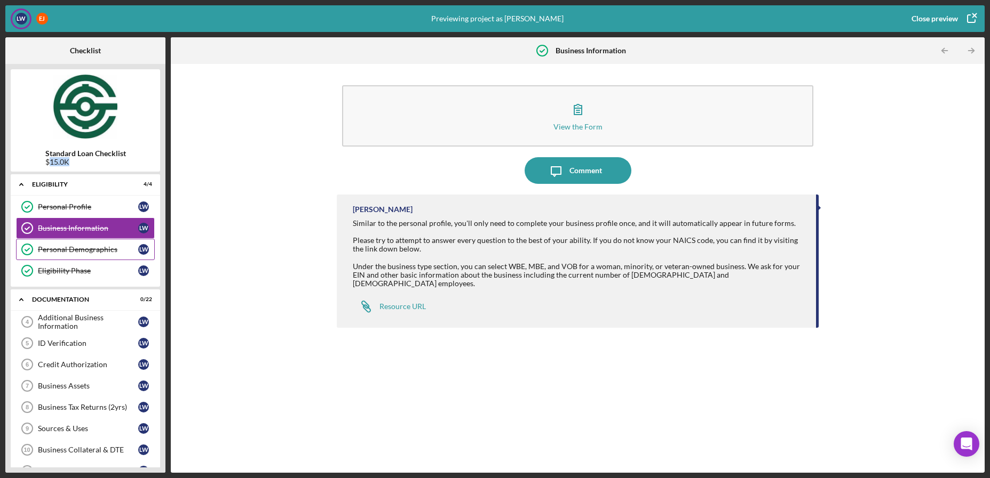
click at [95, 248] on div "Personal Demographics" at bounding box center [88, 249] width 100 height 9
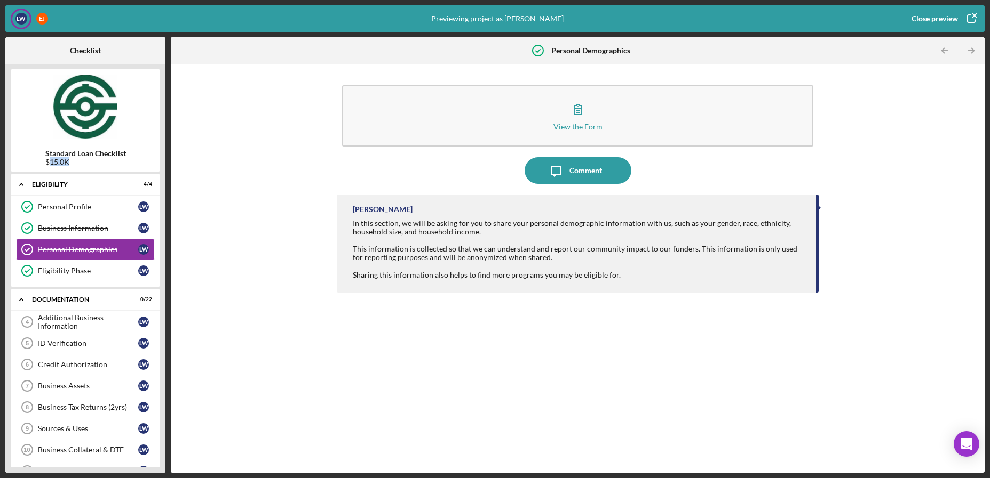
click at [956, 18] on div "Close preview" at bounding box center [934, 18] width 46 height 21
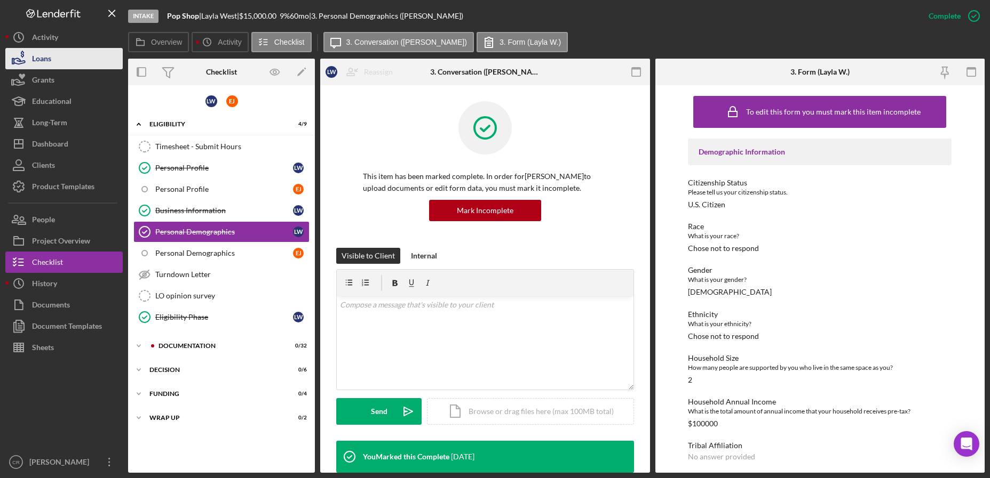
click at [71, 63] on button "Loans" at bounding box center [63, 58] width 117 height 21
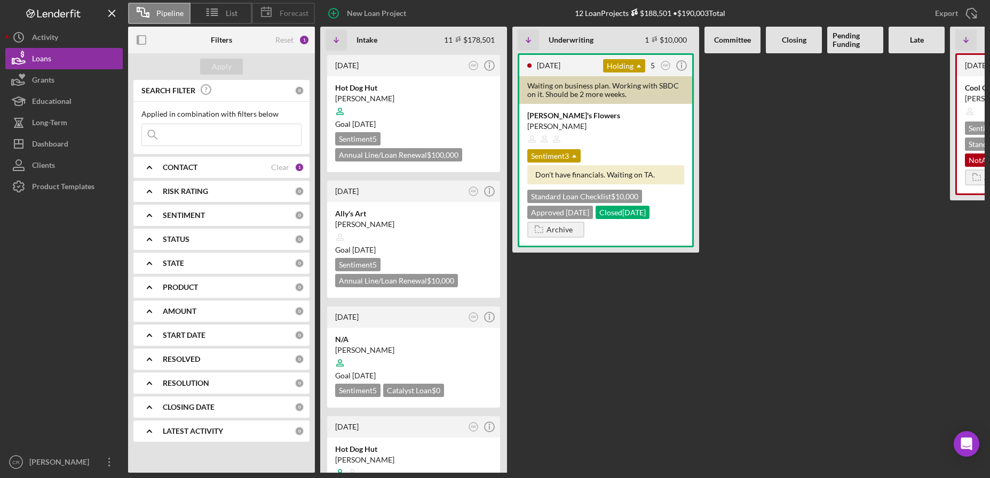
click at [278, 17] on icon at bounding box center [266, 12] width 27 height 27
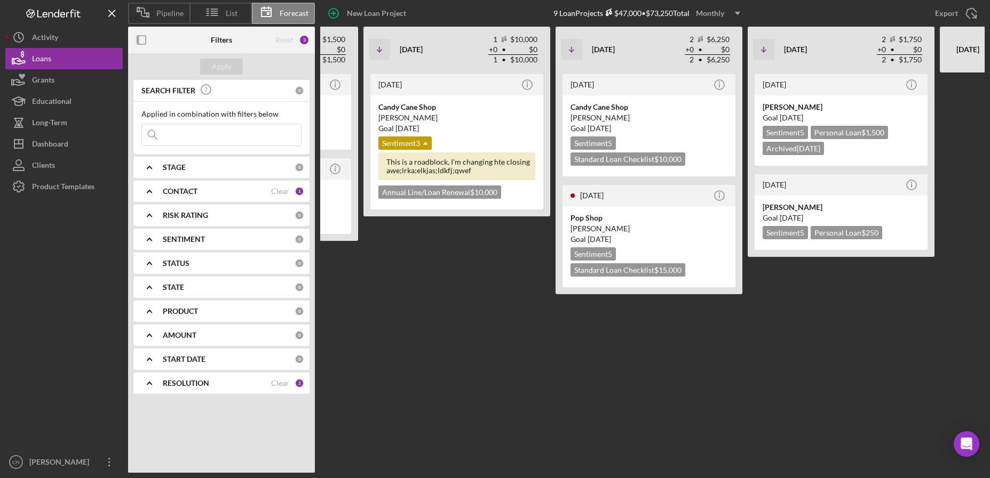
scroll to position [0, 477]
